Goal: Find specific page/section: Find specific page/section

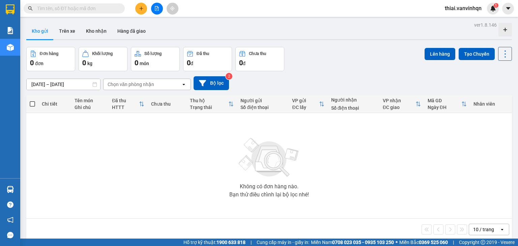
click at [73, 10] on input "text" at bounding box center [77, 8] width 80 height 7
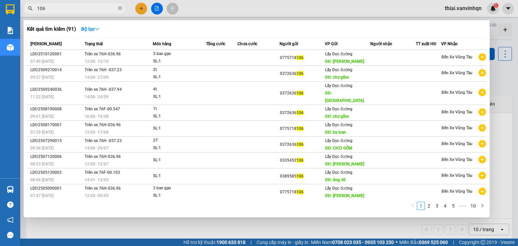
type input "106"
